Goal: Task Accomplishment & Management: Manage account settings

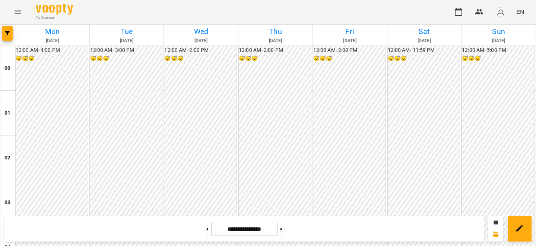
scroll to position [587, 0]
click at [206, 228] on icon at bounding box center [207, 228] width 2 height 3
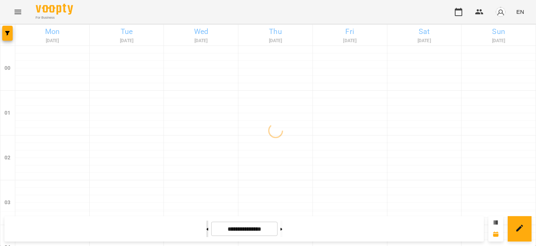
click at [206, 228] on icon at bounding box center [207, 228] width 2 height 3
type input "**********"
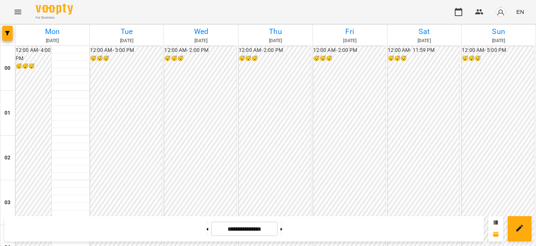
scroll to position [656, 0]
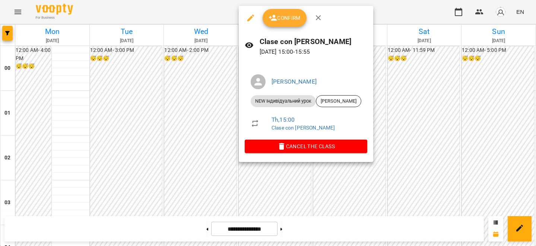
click at [275, 17] on icon "button" at bounding box center [273, 18] width 8 height 6
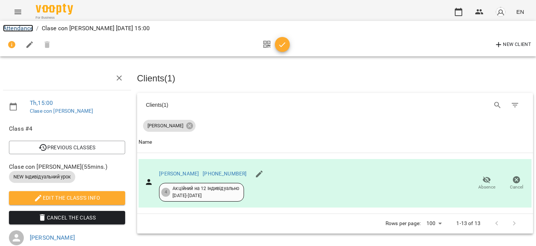
click at [28, 30] on link "Attendance" at bounding box center [18, 28] width 30 height 7
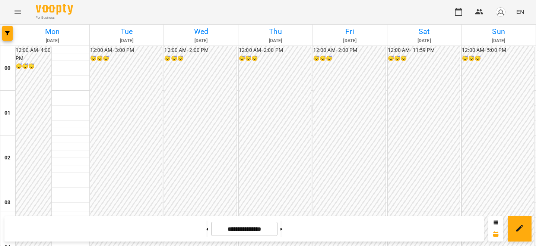
scroll to position [687, 0]
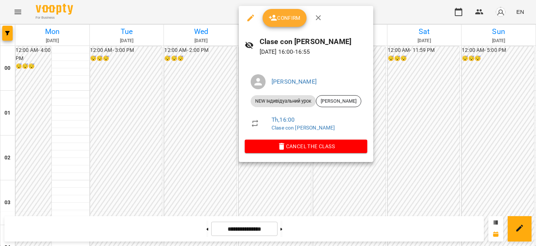
click at [277, 13] on button "Confirm" at bounding box center [285, 18] width 44 height 18
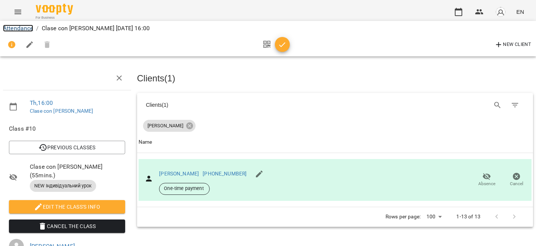
click at [13, 31] on link "Attendance" at bounding box center [18, 28] width 30 height 7
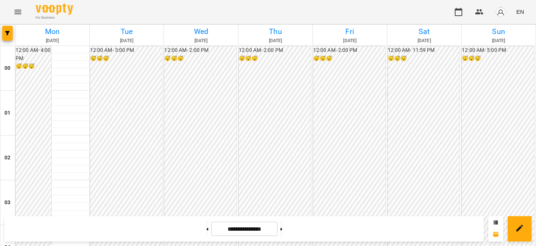
scroll to position [676, 0]
click at [504, 15] on img "button" at bounding box center [501, 12] width 10 height 10
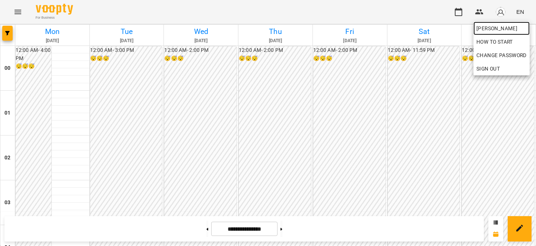
click at [493, 26] on span "[PERSON_NAME]" at bounding box center [502, 28] width 50 height 9
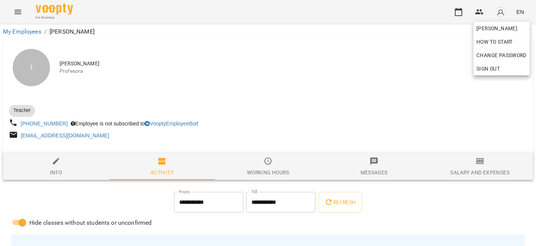
click at [482, 172] on div at bounding box center [268, 123] width 536 height 246
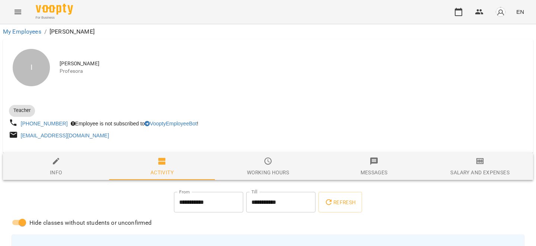
click at [479, 164] on icon "button" at bounding box center [480, 161] width 9 height 9
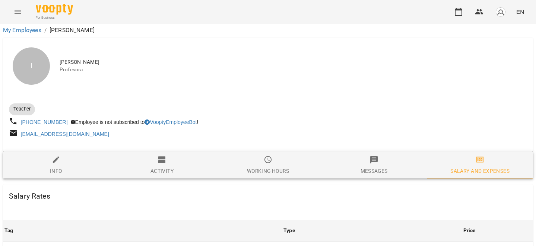
scroll to position [334, 0]
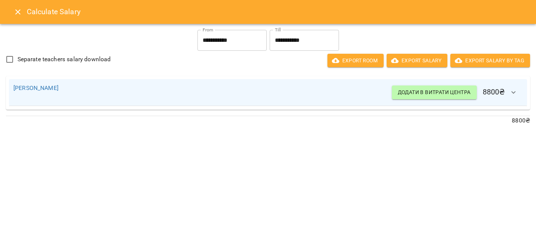
click at [13, 10] on icon "Close" at bounding box center [17, 11] width 9 height 9
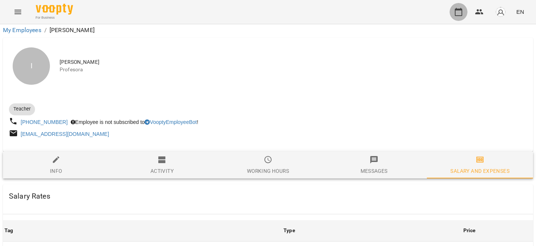
click at [465, 13] on button "button" at bounding box center [459, 12] width 18 height 18
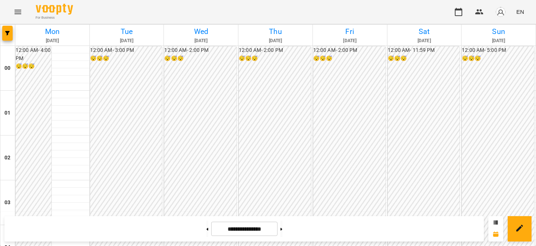
scroll to position [749, 0]
click at [283, 227] on button at bounding box center [282, 228] width 2 height 16
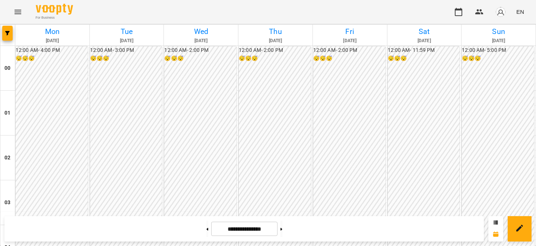
scroll to position [684, 0]
click at [206, 230] on button at bounding box center [207, 228] width 2 height 16
type input "**********"
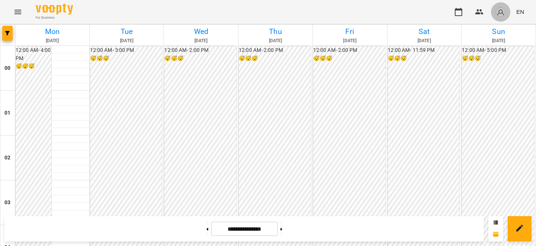
click at [509, 11] on button "button" at bounding box center [500, 11] width 19 height 19
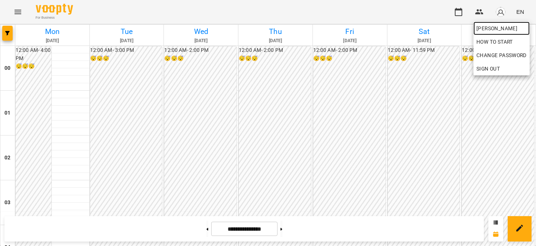
click at [488, 30] on span "[PERSON_NAME]" at bounding box center [502, 28] width 50 height 9
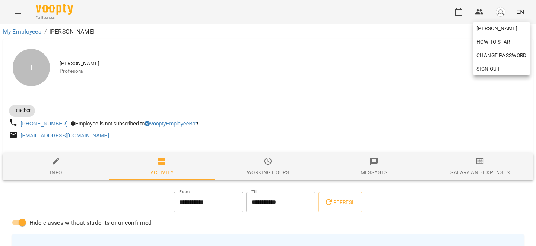
click at [469, 167] on div at bounding box center [268, 123] width 536 height 246
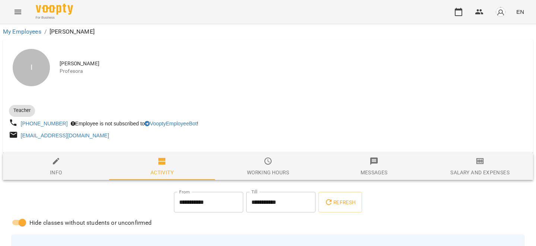
click at [483, 167] on span "Salary and Expenses" at bounding box center [480, 167] width 97 height 20
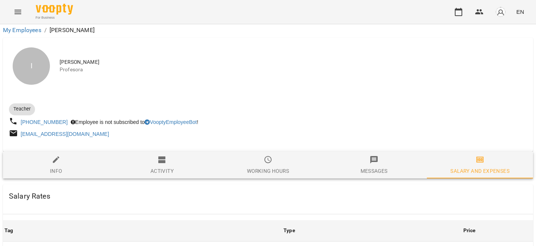
scroll to position [334, 0]
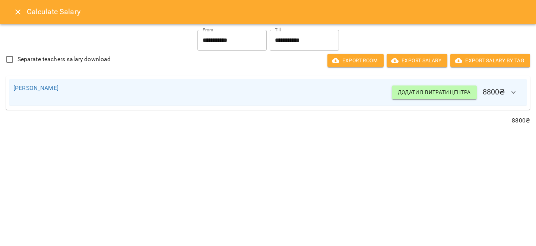
click at [17, 2] on div "Calculate Salary" at bounding box center [268, 12] width 536 height 24
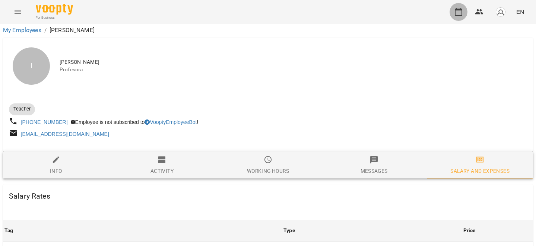
click at [460, 11] on icon "button" at bounding box center [458, 11] width 9 height 9
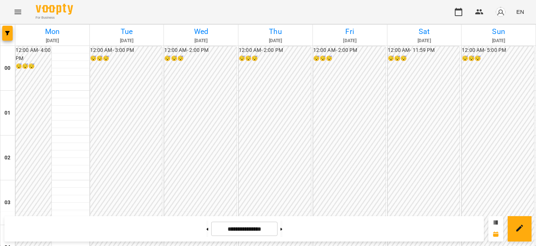
scroll to position [675, 0]
click at [288, 216] on div "**********" at bounding box center [244, 228] width 480 height 25
click at [283, 227] on button at bounding box center [282, 228] width 2 height 16
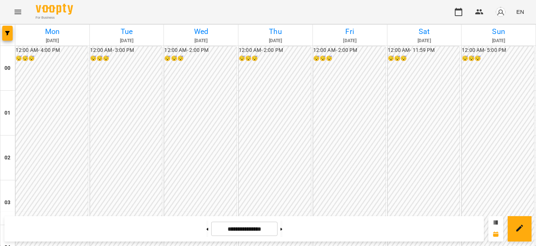
scroll to position [764, 0]
click at [283, 224] on button at bounding box center [282, 228] width 2 height 16
click at [206, 220] on button at bounding box center [207, 228] width 2 height 16
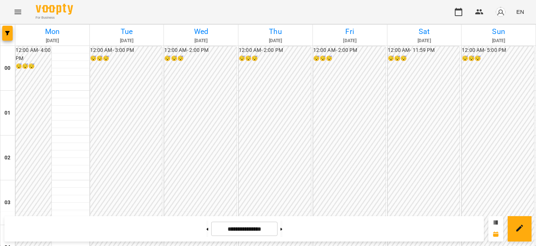
scroll to position [751, 0]
click at [283, 228] on button at bounding box center [282, 228] width 2 height 16
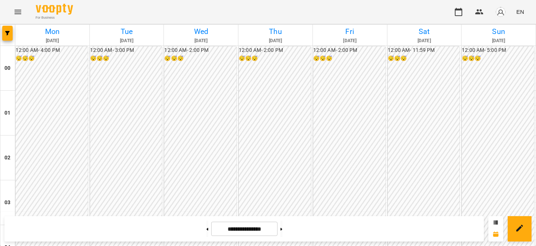
scroll to position [749, 0]
click at [283, 225] on button at bounding box center [282, 228] width 2 height 16
click at [283, 222] on button at bounding box center [282, 228] width 2 height 16
click at [206, 224] on button at bounding box center [207, 228] width 2 height 16
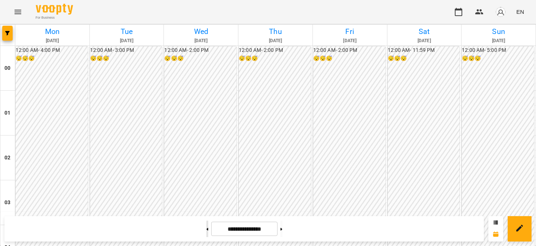
click at [206, 224] on button at bounding box center [207, 228] width 2 height 16
click at [206, 223] on button at bounding box center [207, 228] width 2 height 16
type input "**********"
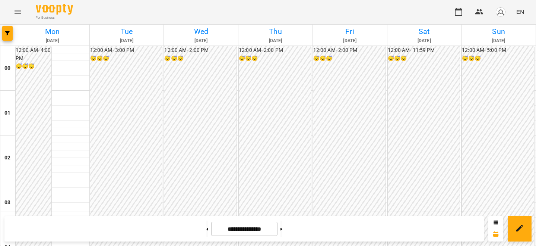
scroll to position [659, 0]
click at [461, 12] on icon "button" at bounding box center [458, 11] width 9 height 9
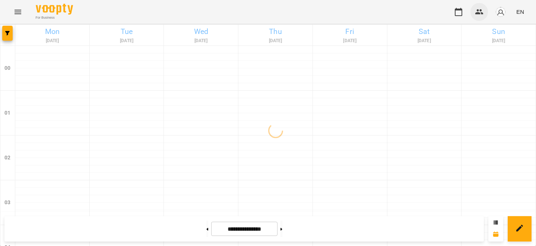
click at [480, 12] on icon "button" at bounding box center [479, 11] width 9 height 9
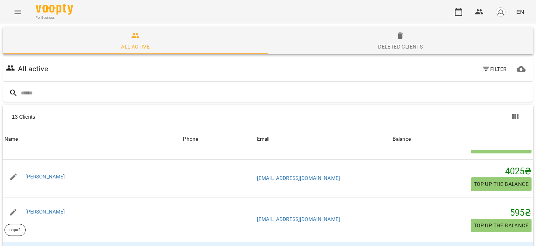
scroll to position [305, 0]
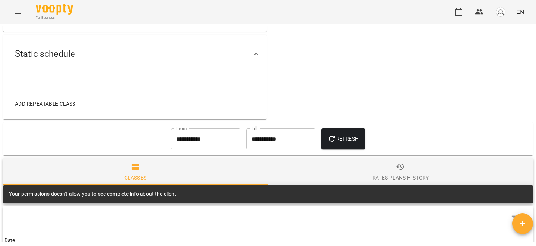
scroll to position [286, 0]
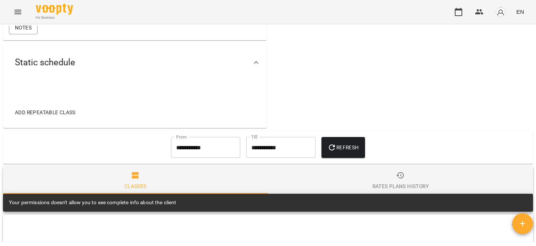
click at [97, 123] on div "Add repeatable class" at bounding box center [135, 105] width 264 height 46
click at [70, 117] on span "Add repeatable class" at bounding box center [45, 112] width 61 height 9
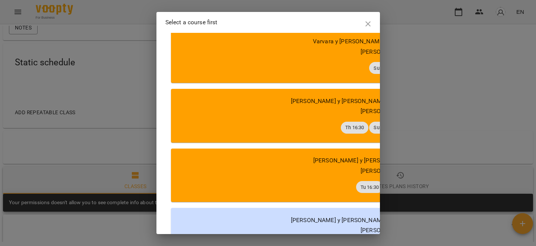
scroll to position [718, 0]
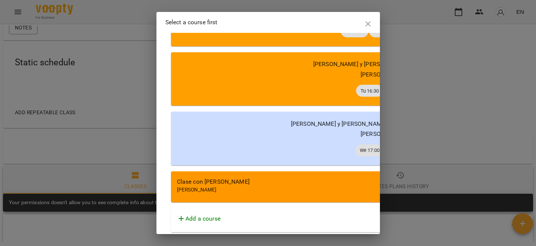
click at [251, 179] on div "Clase con [PERSON_NAME]" at bounding box center [383, 181] width 413 height 9
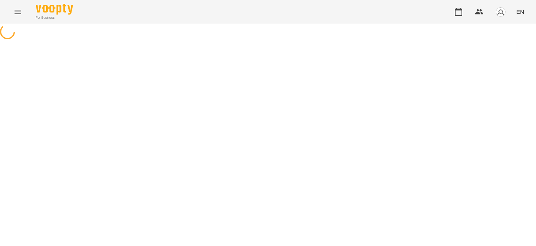
select select "**********"
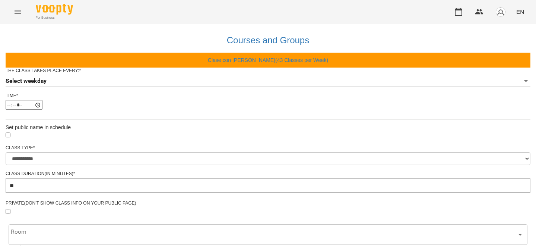
click at [208, 92] on div "The class takes place every: * Select weekday" at bounding box center [268, 79] width 525 height 25
click at [209, 99] on body "**********" at bounding box center [268, 227] width 536 height 454
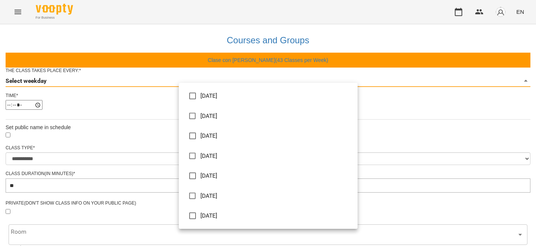
type input "*"
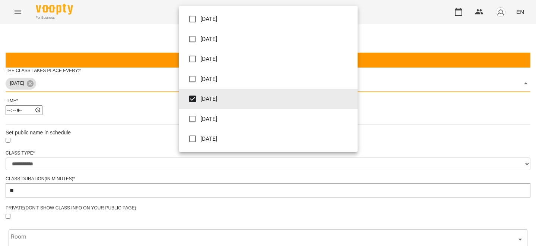
click at [423, 130] on div at bounding box center [268, 123] width 536 height 246
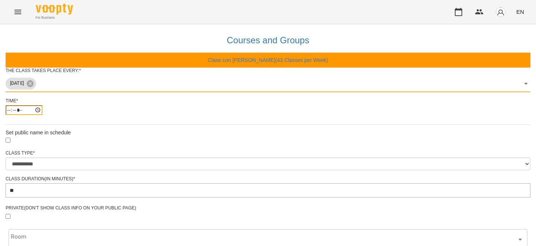
click at [42, 115] on input "*****" at bounding box center [24, 110] width 37 height 10
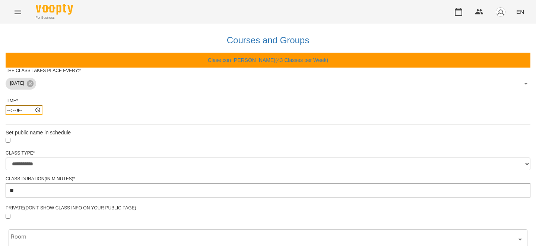
type input "*****"
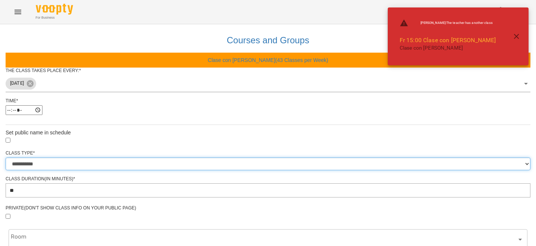
click at [189, 170] on select "**********" at bounding box center [268, 163] width 525 height 13
select select "**********"
click at [179, 170] on select "**********" at bounding box center [268, 163] width 525 height 13
type input "**"
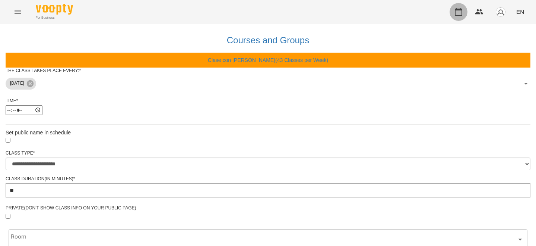
click at [453, 8] on button "button" at bounding box center [459, 12] width 18 height 18
